Goal: Task Accomplishment & Management: Manage account settings

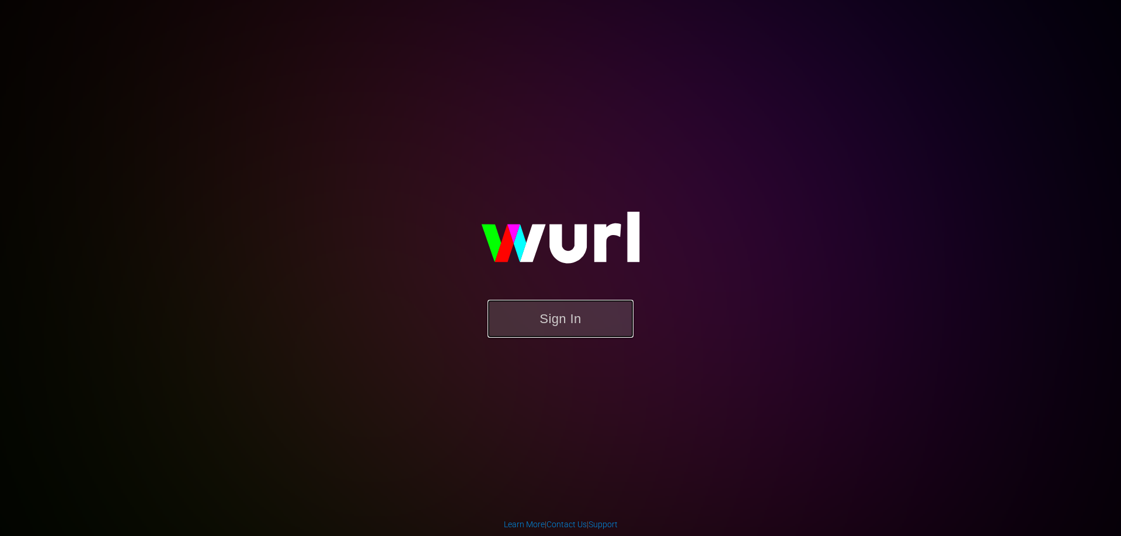
click at [580, 306] on button "Sign In" at bounding box center [560, 319] width 146 height 38
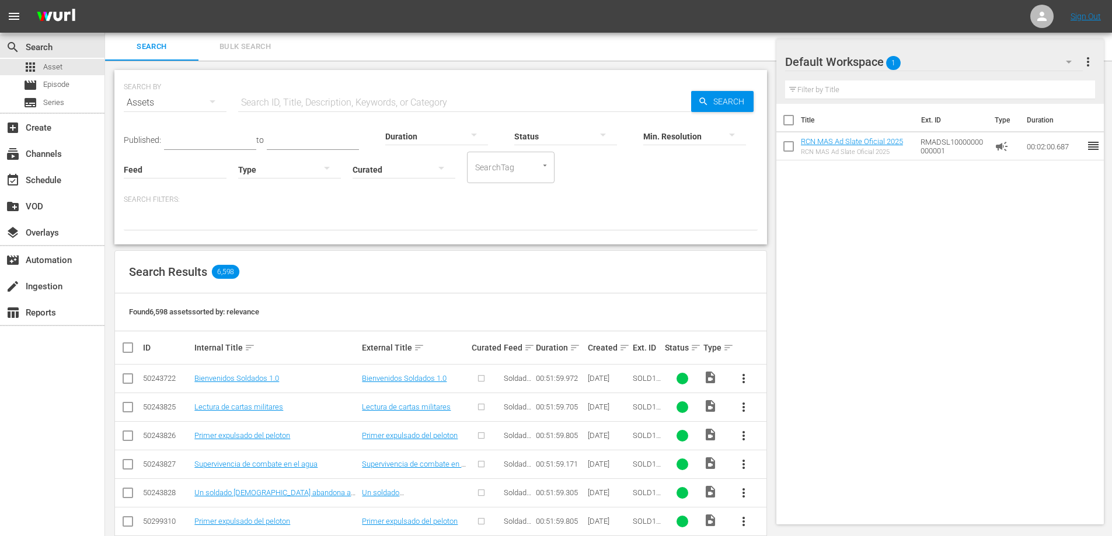
scroll to position [175, 0]
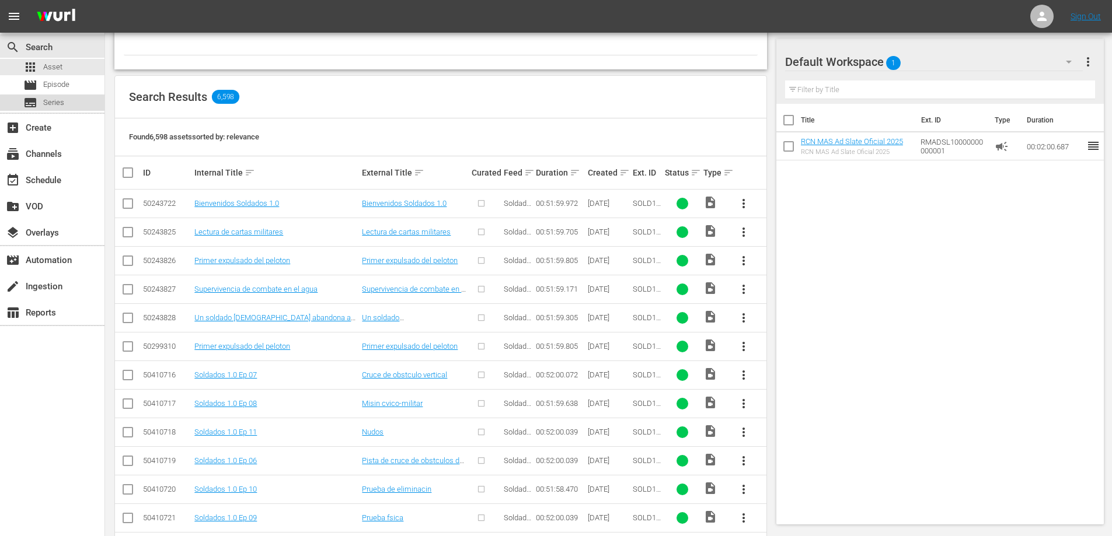
click at [72, 105] on div "subtitles Series" at bounding box center [52, 103] width 104 height 16
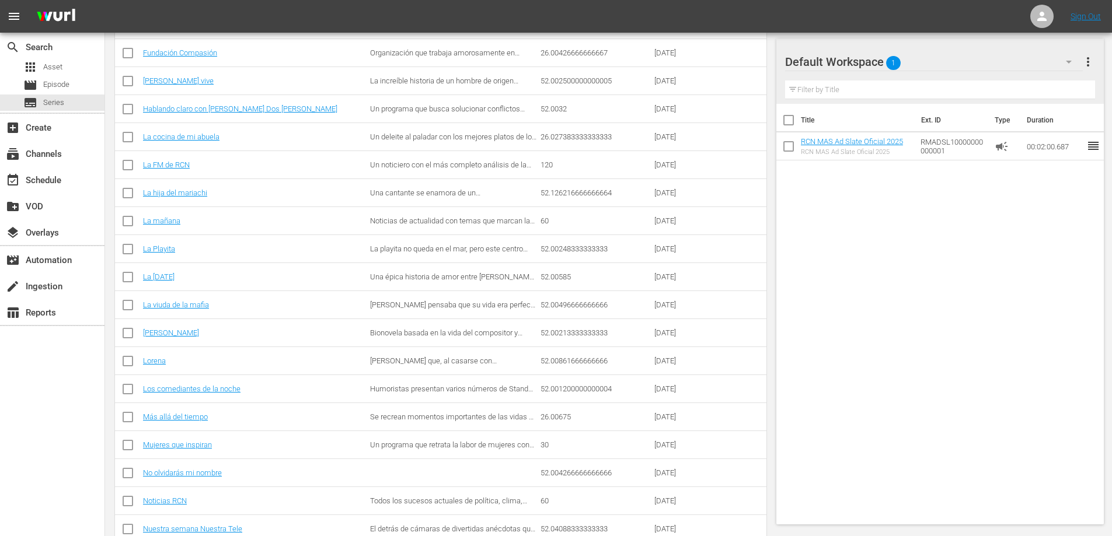
scroll to position [996, 0]
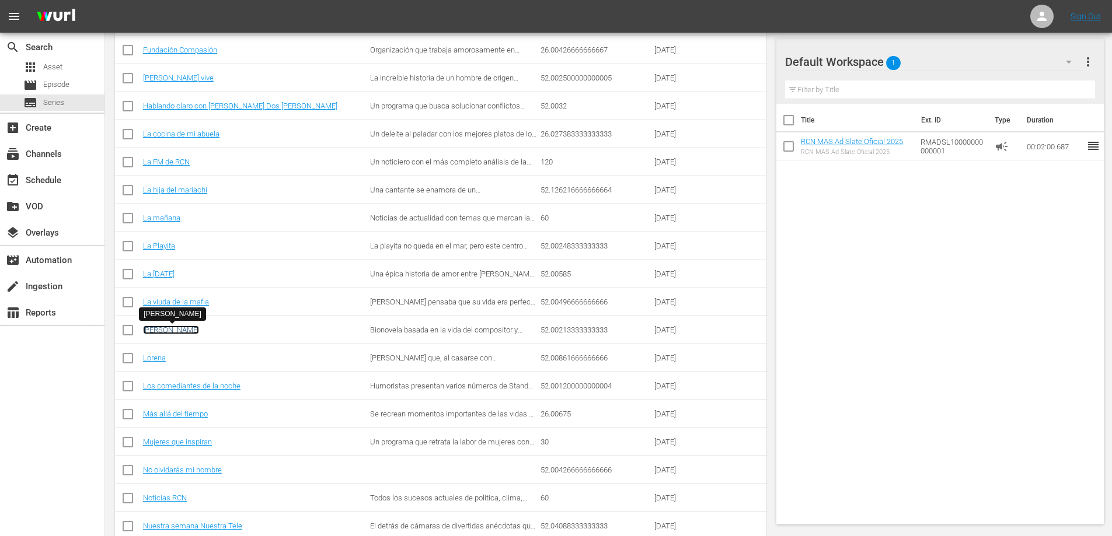
click at [169, 332] on link "[PERSON_NAME]" at bounding box center [171, 330] width 56 height 9
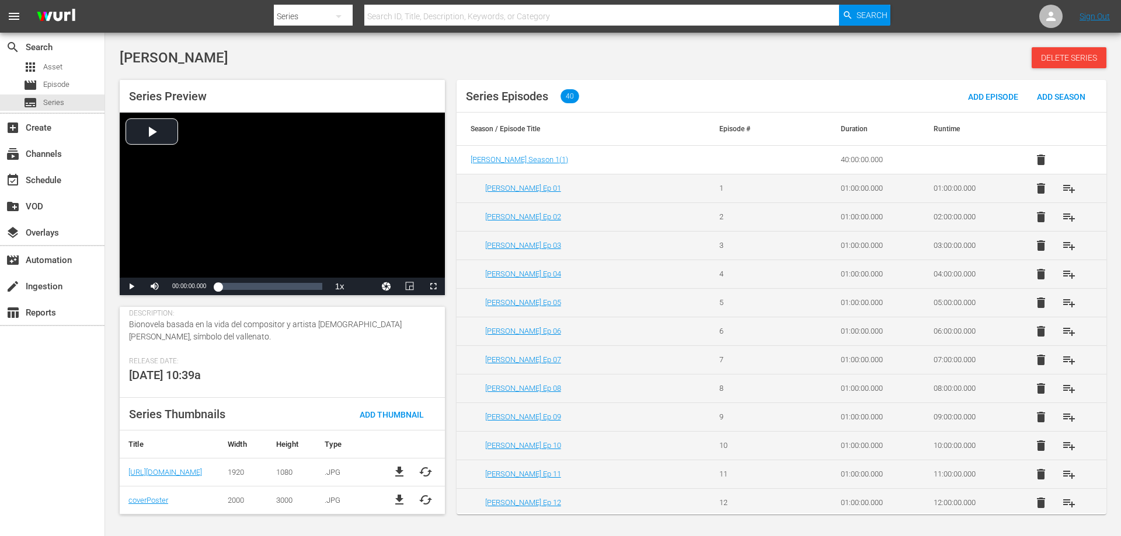
scroll to position [143, 0]
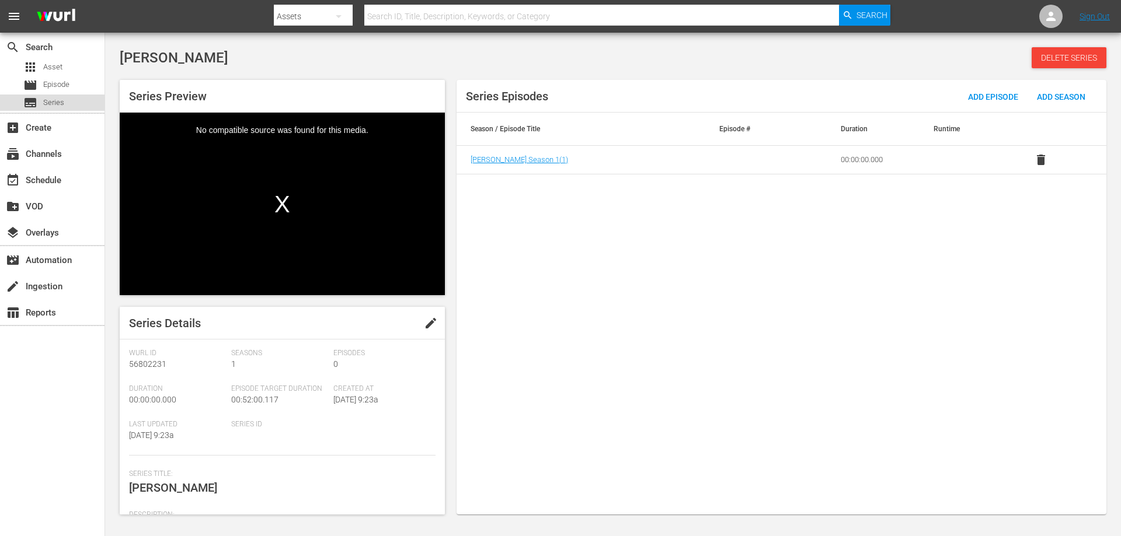
click at [41, 102] on div "subtitles Series" at bounding box center [43, 103] width 41 height 16
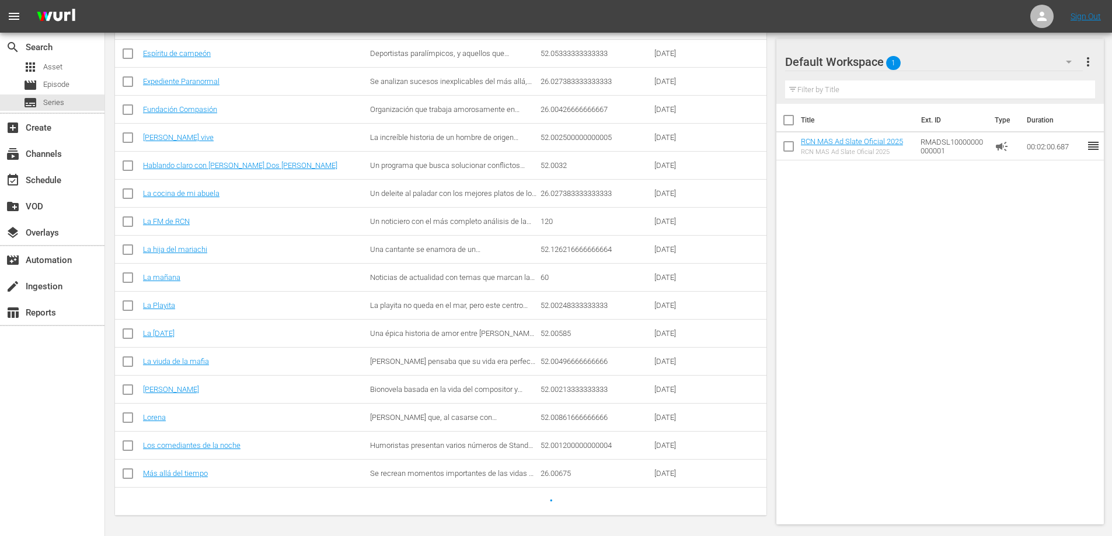
scroll to position [937, 0]
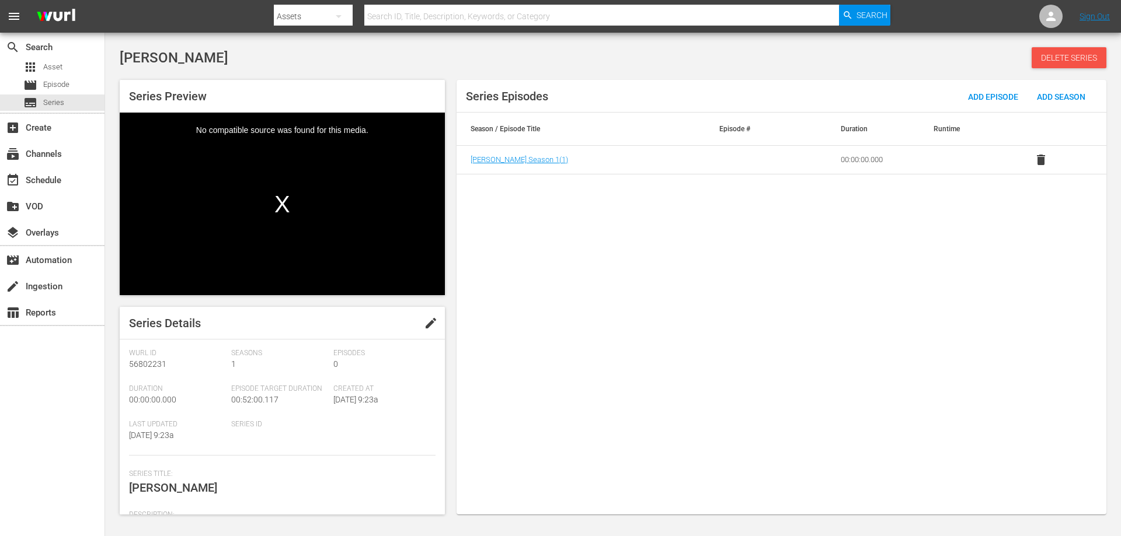
click at [1058, 55] on span "Delete Series" at bounding box center [1068, 57] width 75 height 9
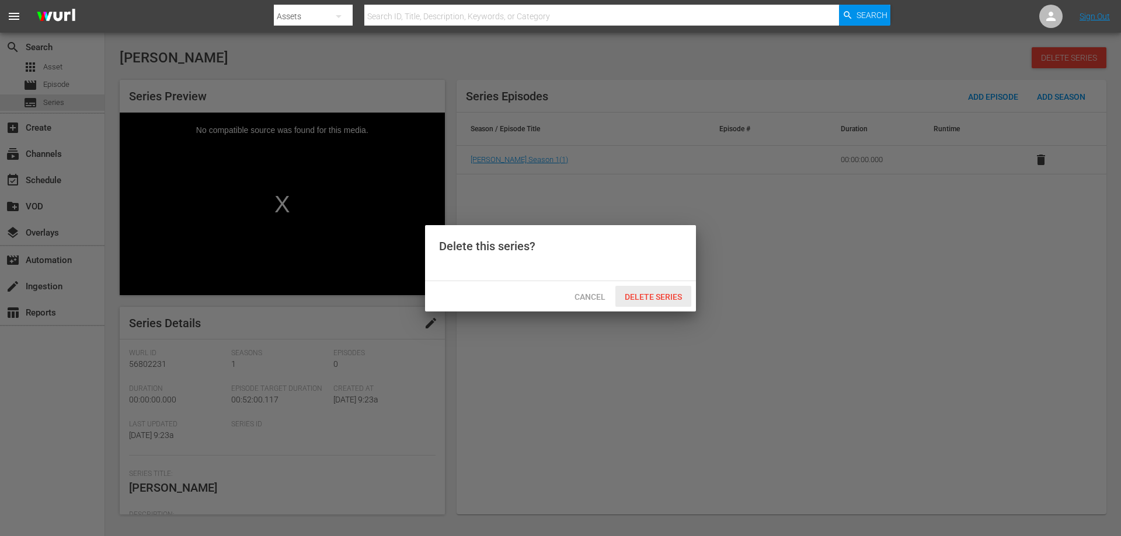
click at [657, 298] on span "Delete Series" at bounding box center [653, 296] width 76 height 9
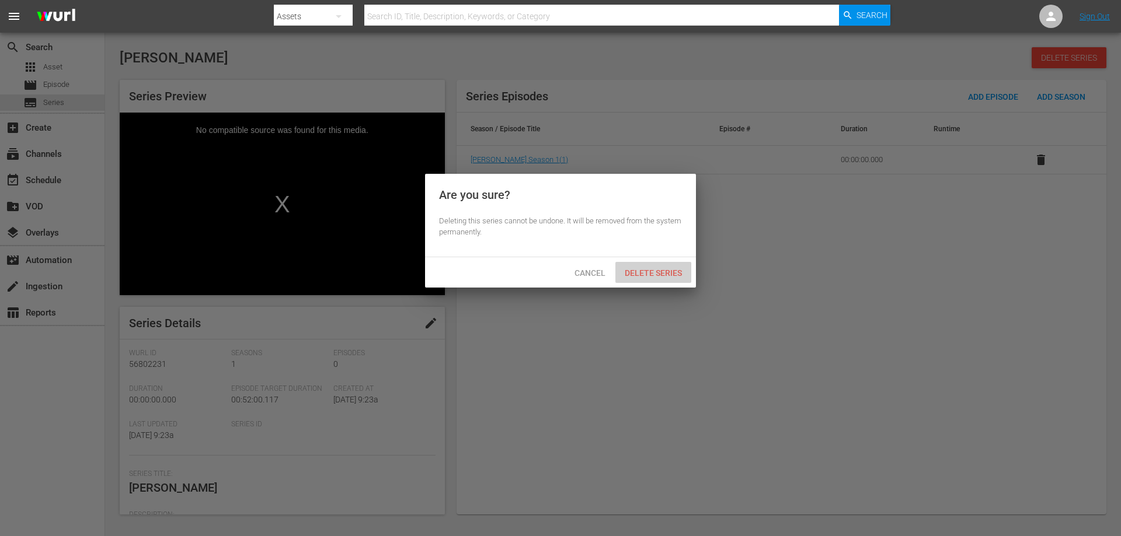
click at [644, 272] on span "Delete Series" at bounding box center [653, 272] width 76 height 9
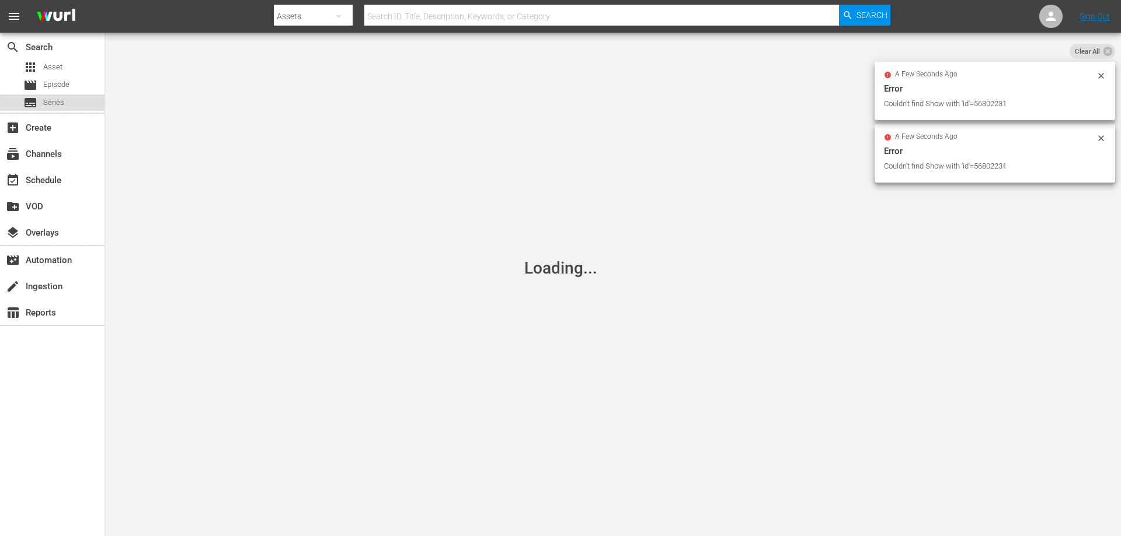
click at [56, 107] on span "Series" at bounding box center [53, 103] width 21 height 12
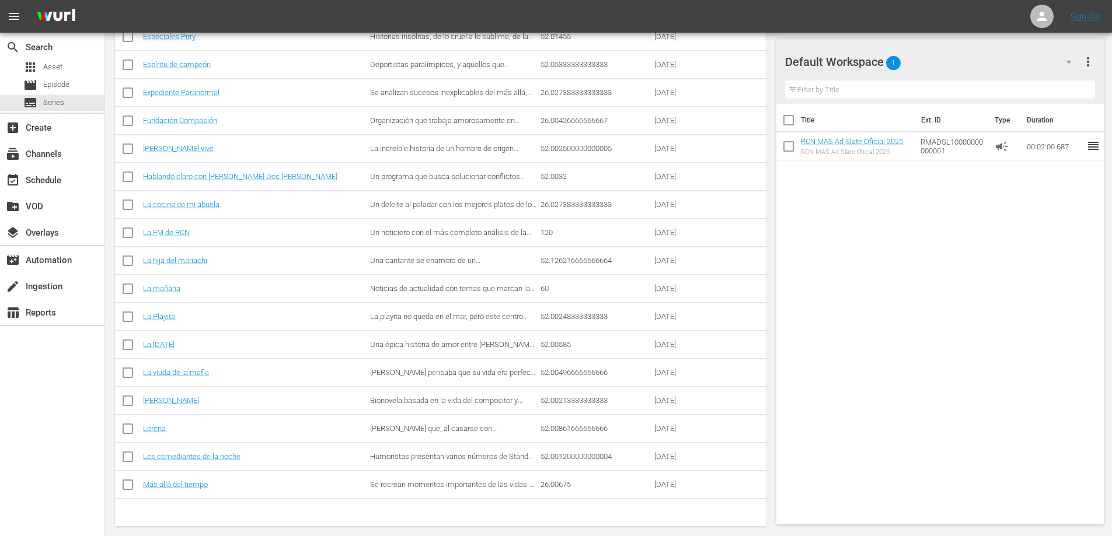
scroll to position [937, 0]
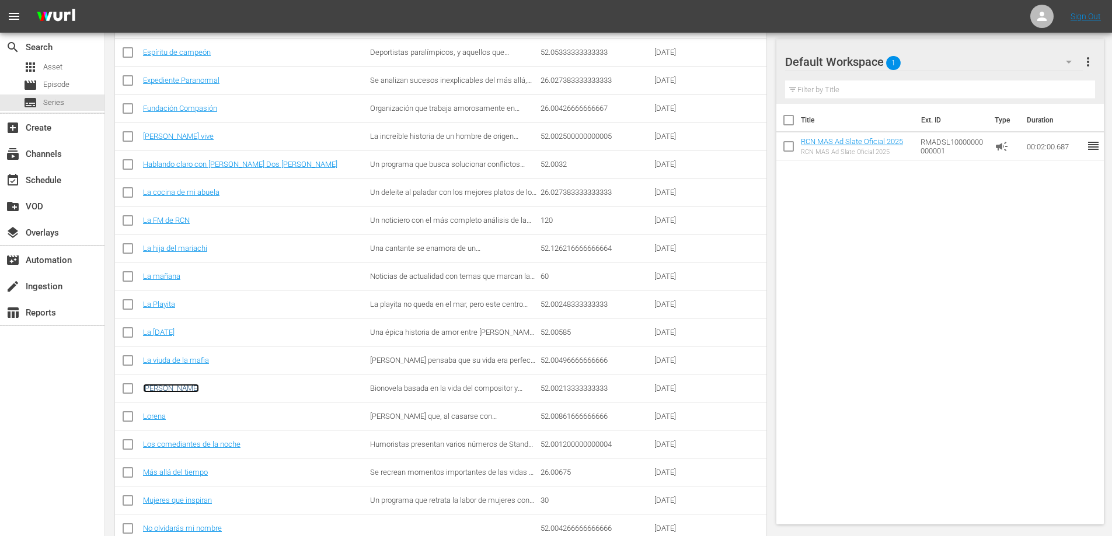
click at [177, 389] on link "Leandro Díaz" at bounding box center [171, 388] width 56 height 9
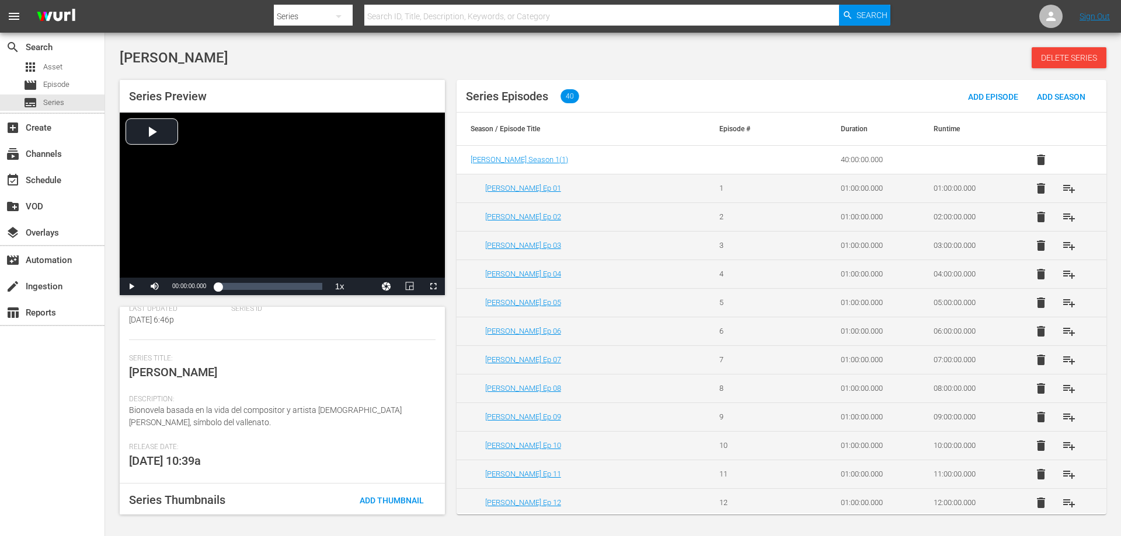
scroll to position [201, 0]
